Goal: Information Seeking & Learning: Check status

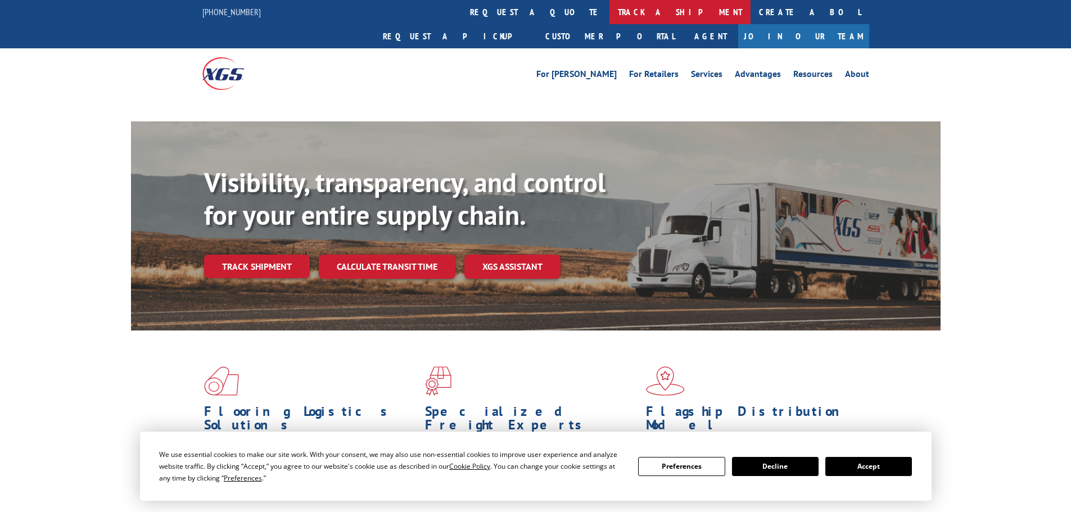
click at [610, 15] on link "track a shipment" at bounding box center [680, 12] width 141 height 24
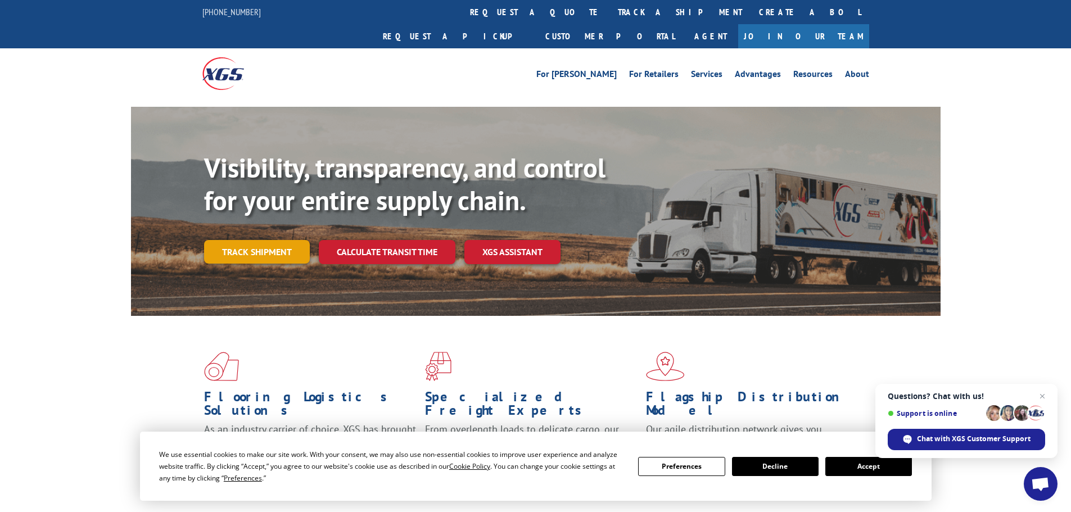
click at [267, 240] on link "Track shipment" at bounding box center [257, 252] width 106 height 24
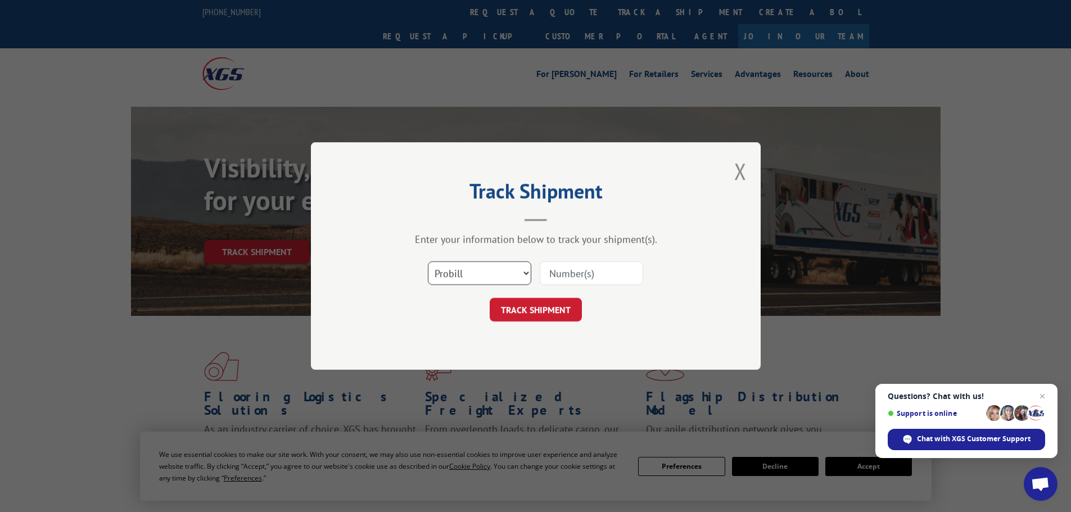
click at [494, 275] on select "Select category... Probill BOL PO" at bounding box center [479, 273] width 103 height 24
select select "bol"
click at [428, 261] on select "Select category... Probill BOL PO" at bounding box center [479, 273] width 103 height 24
click at [576, 270] on input at bounding box center [591, 273] width 103 height 24
paste input "7045826"
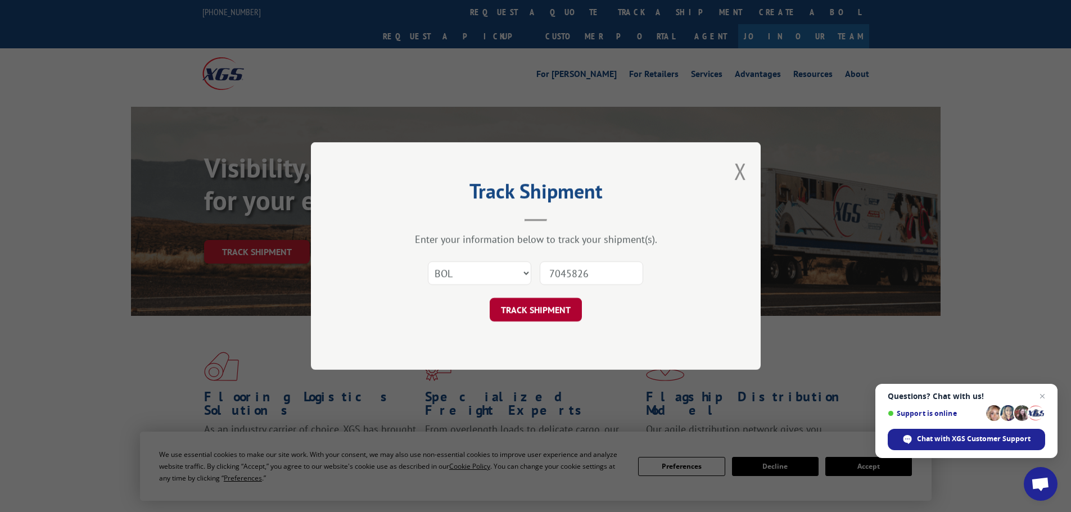
type input "7045826"
click at [516, 310] on button "TRACK SHIPMENT" at bounding box center [536, 310] width 92 height 24
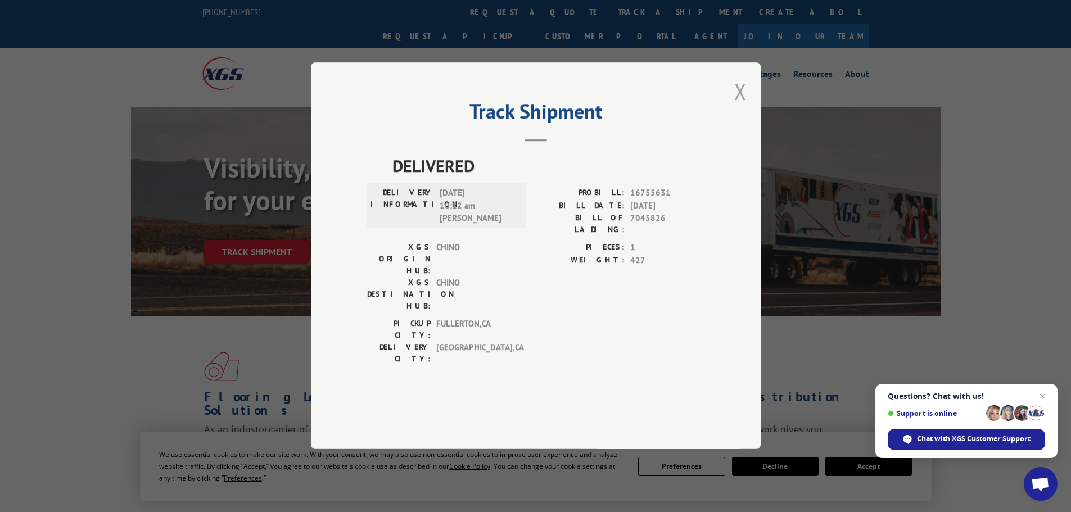
click at [738, 106] on button "Close modal" at bounding box center [740, 91] width 12 height 30
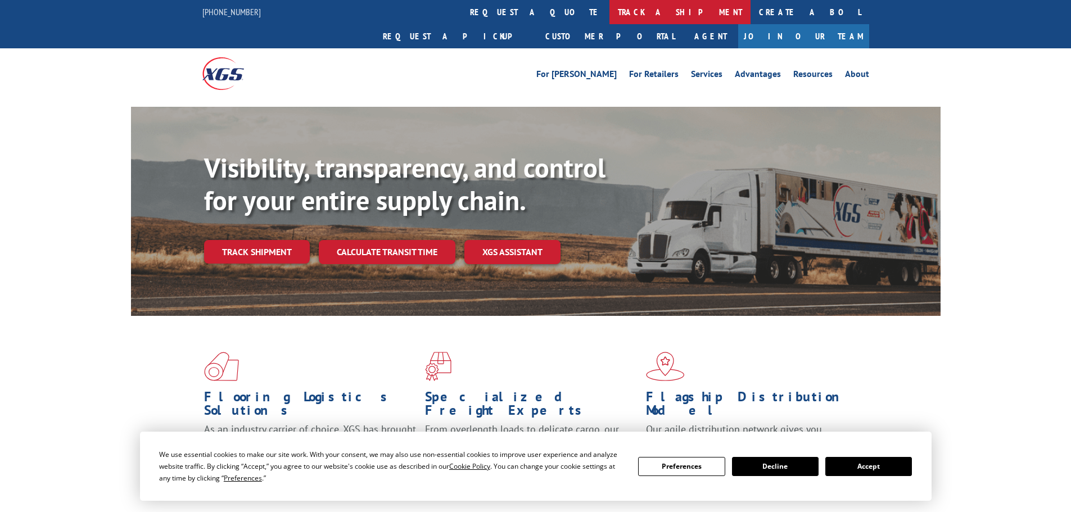
click at [610, 12] on link "track a shipment" at bounding box center [680, 12] width 141 height 24
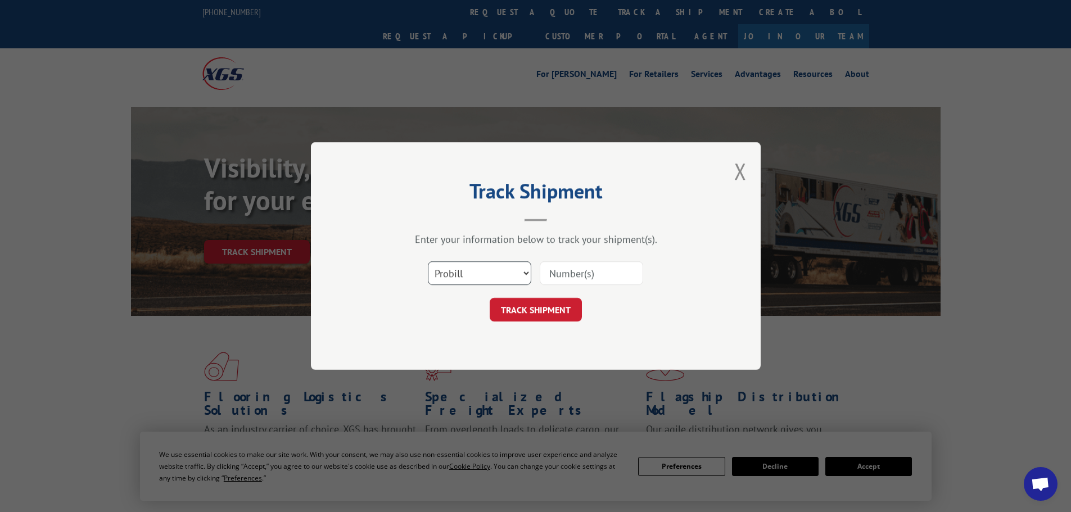
click at [486, 275] on select "Select category... Probill BOL PO" at bounding box center [479, 273] width 103 height 24
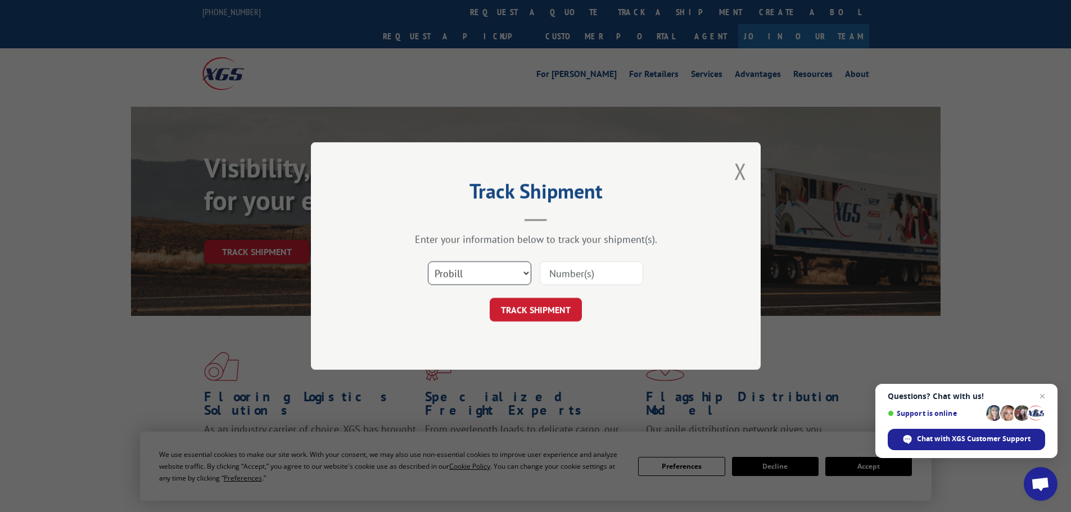
select select "bol"
click at [428, 261] on select "Select category... Probill BOL PO" at bounding box center [479, 273] width 103 height 24
click at [559, 273] on input at bounding box center [591, 273] width 103 height 24
paste input "7045826"
type input "7045826"
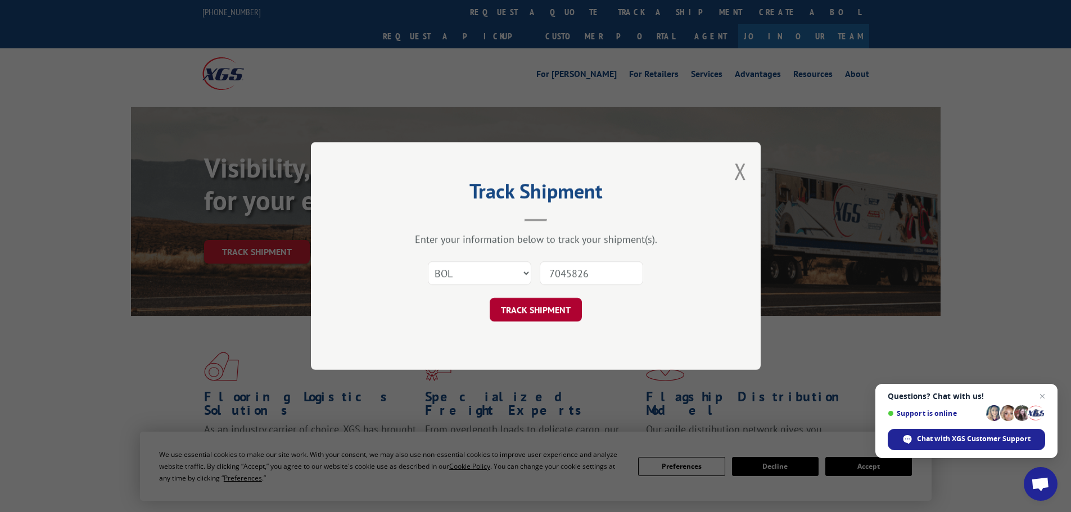
click at [551, 302] on button "TRACK SHIPMENT" at bounding box center [536, 310] width 92 height 24
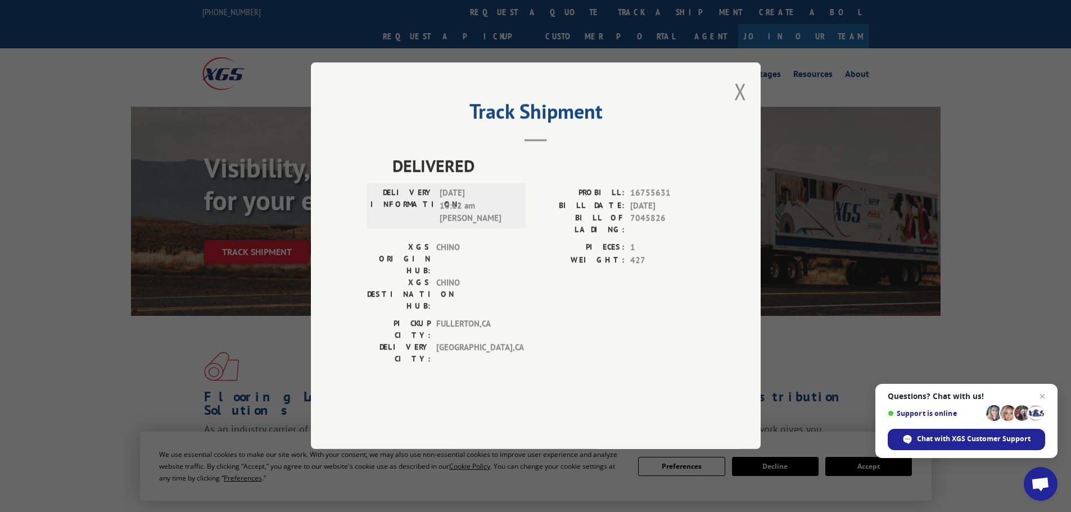
click at [733, 125] on div "Track Shipment DELIVERED DELIVERY INFORMATION: 09/30/2025 10:12 am Disifredo Sa…" at bounding box center [536, 255] width 450 height 387
click at [745, 106] on button "Close modal" at bounding box center [740, 91] width 12 height 30
